Goal: Browse casually

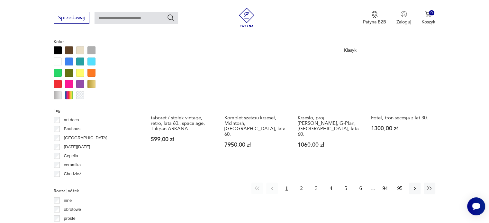
scroll to position [593, 0]
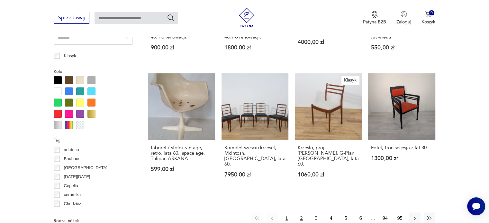
click at [301, 213] on button "2" at bounding box center [302, 219] width 12 height 12
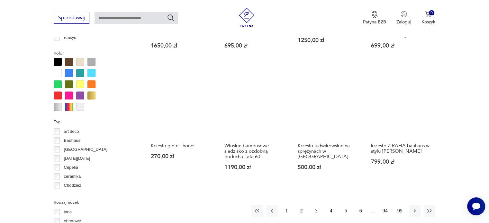
scroll to position [629, 0]
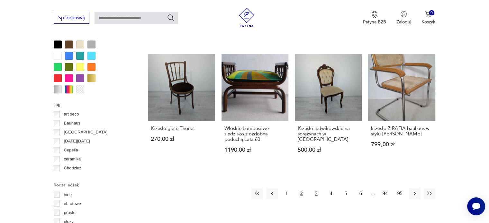
click at [316, 188] on button "3" at bounding box center [317, 194] width 12 height 12
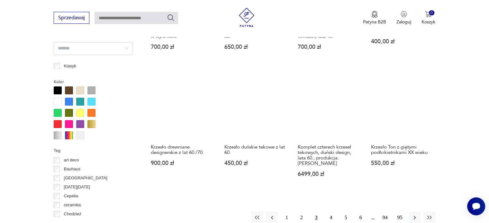
scroll to position [589, 0]
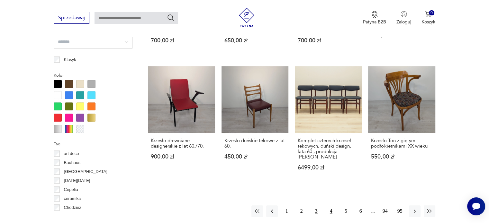
click at [328, 206] on button "4" at bounding box center [331, 212] width 12 height 12
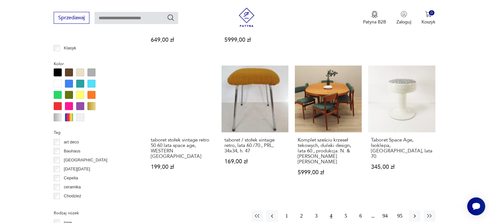
scroll to position [606, 0]
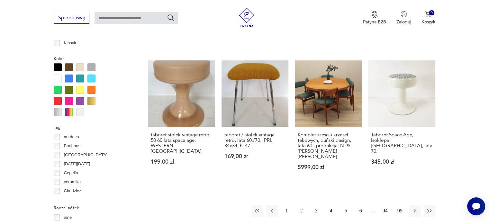
click at [349, 206] on button "5" at bounding box center [346, 211] width 12 height 12
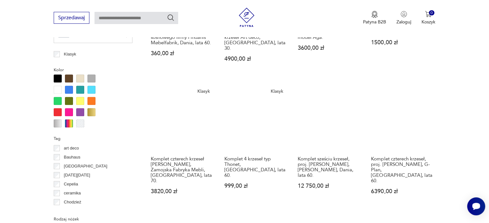
scroll to position [662, 0]
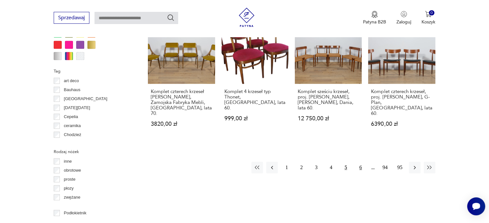
click at [362, 162] on button "6" at bounding box center [361, 168] width 12 height 12
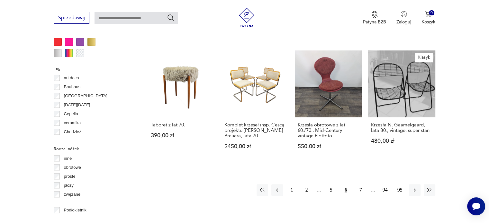
scroll to position [669, 0]
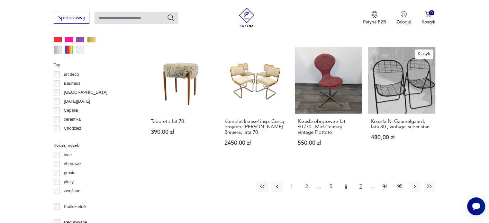
click at [362, 181] on button "7" at bounding box center [361, 187] width 12 height 12
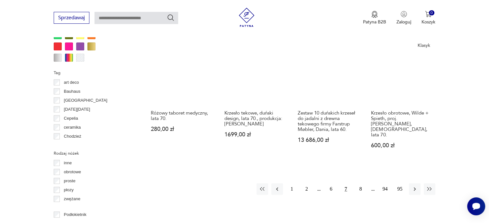
scroll to position [670, 0]
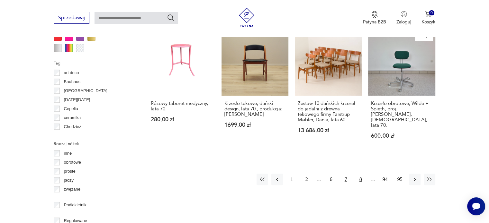
click at [361, 174] on button "8" at bounding box center [361, 180] width 12 height 12
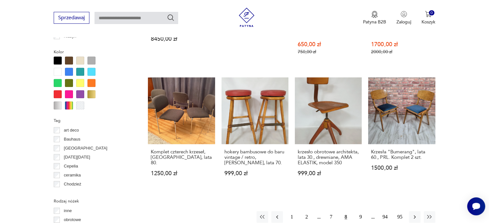
scroll to position [634, 0]
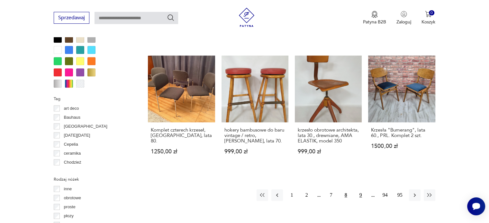
click at [362, 190] on button "9" at bounding box center [361, 196] width 12 height 12
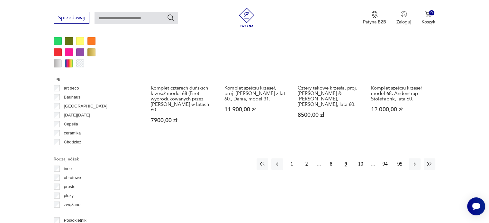
scroll to position [658, 0]
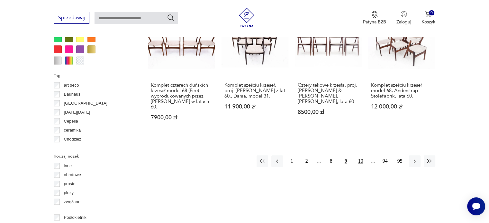
click at [359, 159] on button "10" at bounding box center [361, 162] width 12 height 12
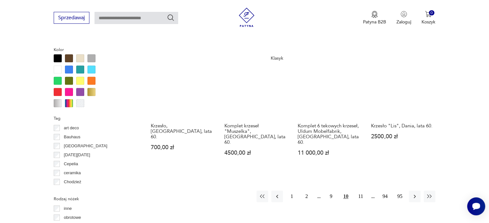
scroll to position [616, 0]
